Goal: Task Accomplishment & Management: Manage account settings

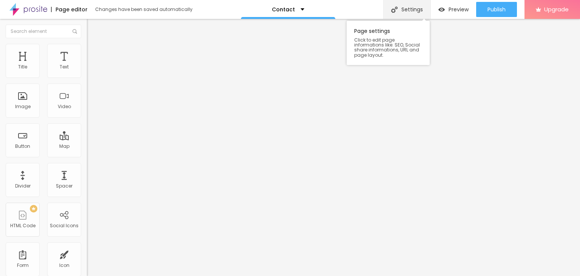
click at [411, 8] on div "Settings" at bounding box center [406, 9] width 47 height 19
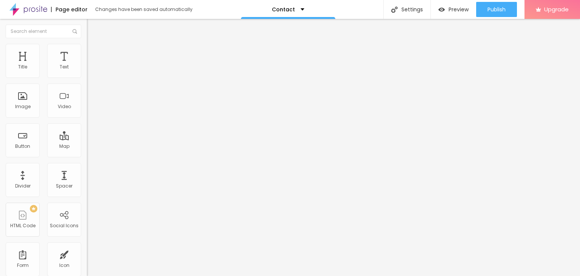
drag, startPoint x: 257, startPoint y: 75, endPoint x: 146, endPoint y: 58, distance: 112.3
type input "Blog"
drag, startPoint x: 282, startPoint y: 106, endPoint x: 152, endPoint y: 82, distance: 132.1
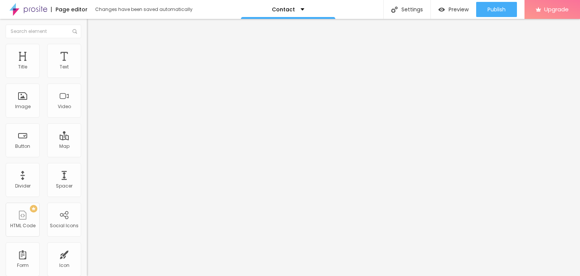
type input "/"
drag, startPoint x: 240, startPoint y: 73, endPoint x: 58, endPoint y: 39, distance: 185.5
type input "Home"
drag, startPoint x: 261, startPoint y: 112, endPoint x: 182, endPoint y: 105, distance: 79.6
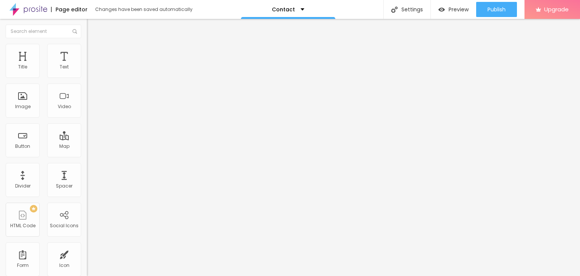
type input "/Home"
click at [461, 11] on span "Preview" at bounding box center [458, 9] width 20 height 6
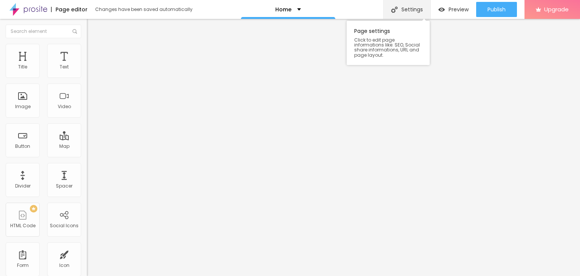
click at [414, 9] on div "Settings" at bounding box center [406, 9] width 47 height 19
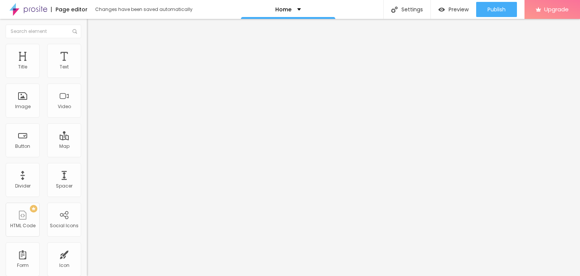
type input "/"
type input "/Home"
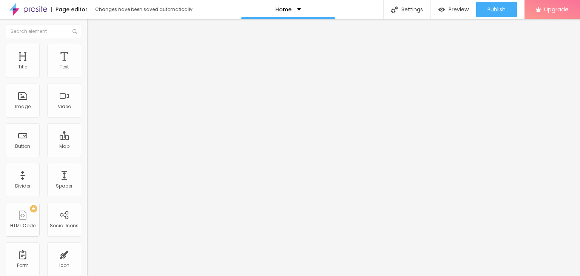
scroll to position [48, 0]
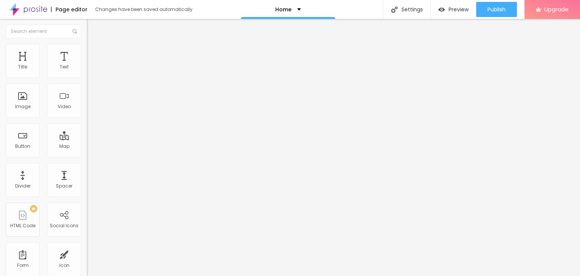
click at [27, 9] on img at bounding box center [28, 9] width 38 height 19
click at [87, 64] on div "Add image" at bounding box center [130, 61] width 87 height 5
click at [87, 65] on span "Add image" at bounding box center [102, 62] width 31 height 6
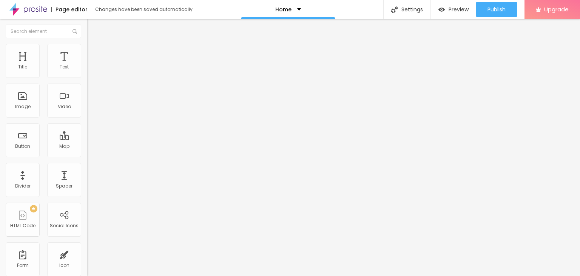
click at [160, 275] on div "Subindo 1/1 arquivos" at bounding box center [290, 278] width 580 height 5
click at [87, 65] on span "Add image" at bounding box center [102, 62] width 31 height 6
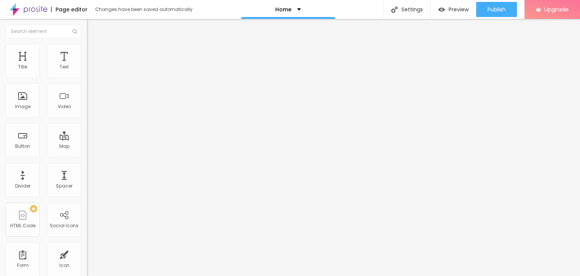
click at [44, 34] on input "text" at bounding box center [43, 32] width 75 height 14
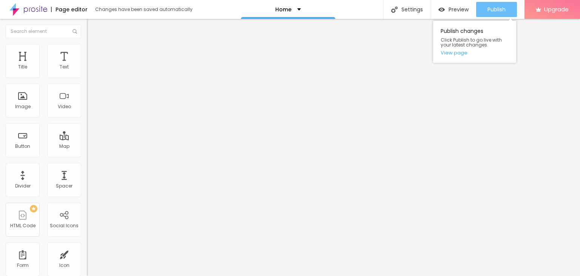
click at [494, 5] on div "Publish" at bounding box center [496, 9] width 18 height 15
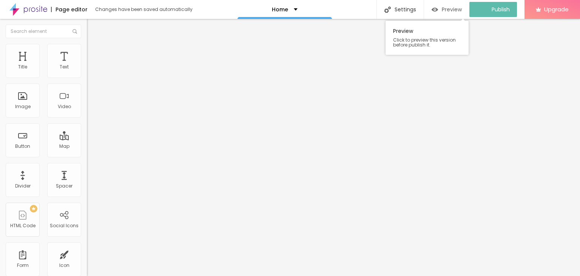
click at [451, 6] on span "Preview" at bounding box center [452, 9] width 20 height 6
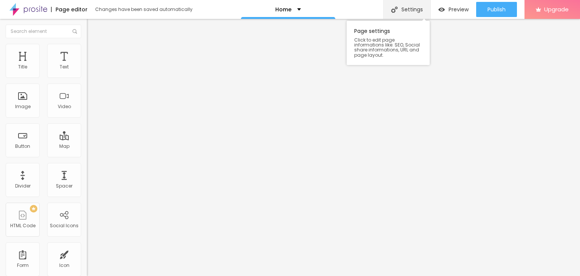
click at [415, 14] on div "Settings" at bounding box center [406, 9] width 47 height 19
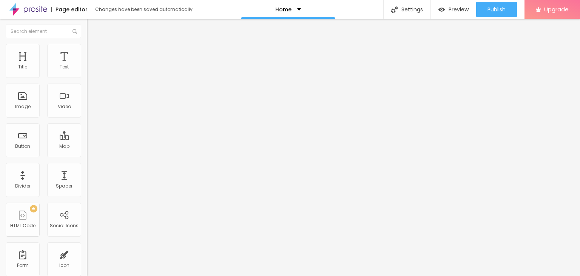
click at [27, 5] on img at bounding box center [28, 9] width 38 height 19
